Goal: Task Accomplishment & Management: Complete application form

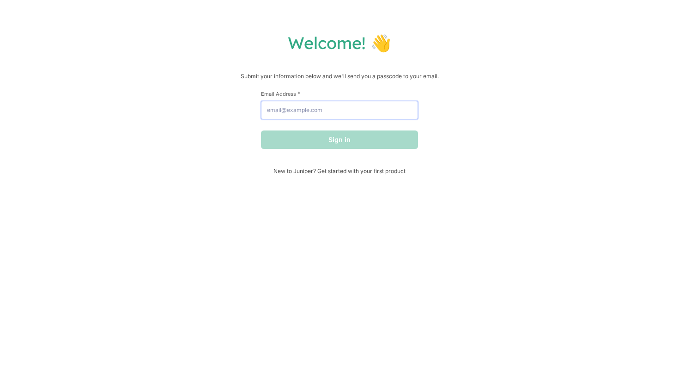
click at [364, 105] on input "Email Address *" at bounding box center [339, 110] width 157 height 18
type input "[EMAIL_ADDRESS][DOMAIN_NAME]"
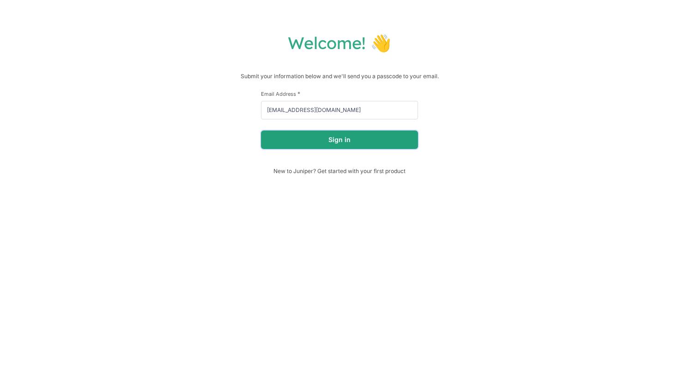
click at [366, 140] on button "Sign in" at bounding box center [339, 139] width 157 height 18
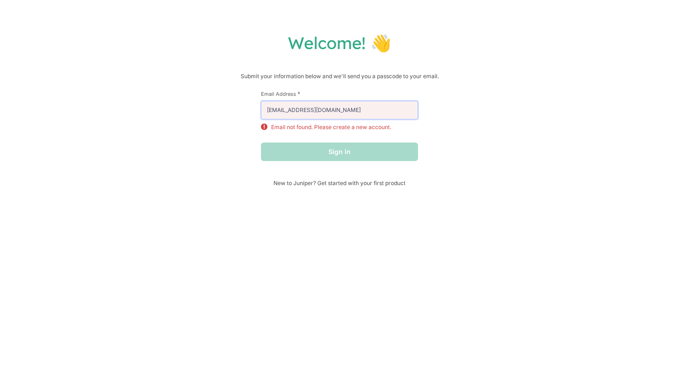
drag, startPoint x: 358, startPoint y: 117, endPoint x: 262, endPoint y: 101, distance: 97.5
click at [262, 101] on input "[EMAIL_ADDRESS][DOMAIN_NAME]" at bounding box center [339, 110] width 157 height 18
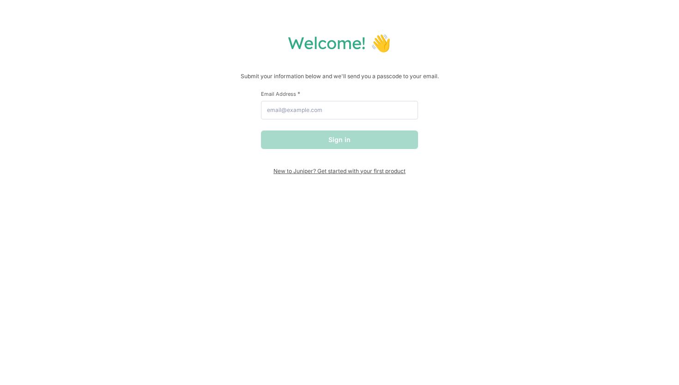
click at [360, 169] on span "New to Juniper? Get started with your first product" at bounding box center [339, 170] width 157 height 7
